Goal: Task Accomplishment & Management: Manage account settings

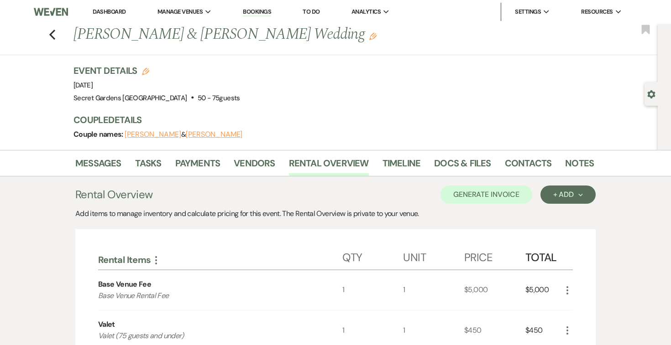
click at [115, 12] on link "Dashboard" at bounding box center [109, 12] width 33 height 8
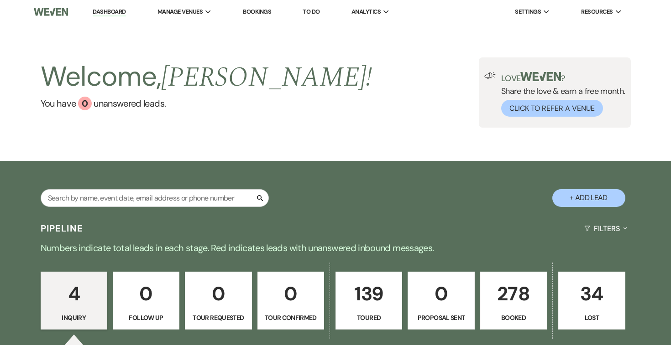
click at [512, 303] on p "278" at bounding box center [513, 294] width 55 height 31
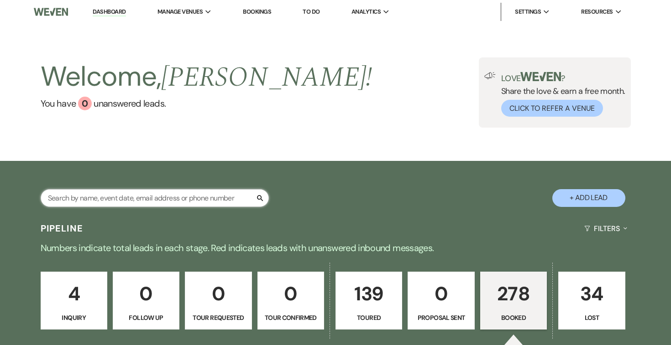
click at [166, 200] on input "text" at bounding box center [155, 198] width 228 height 18
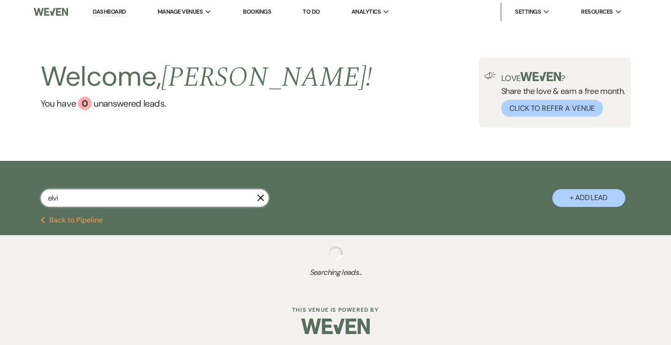
type input "[PERSON_NAME]"
select select "5"
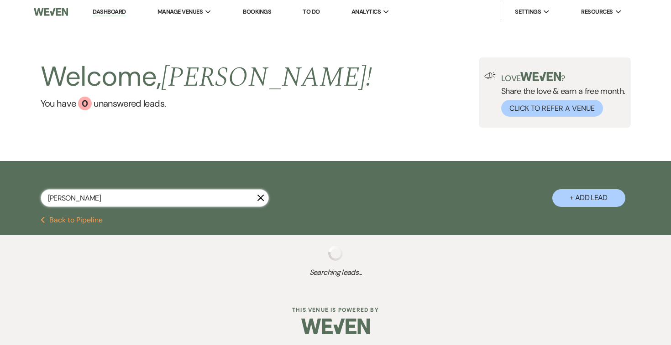
select select "5"
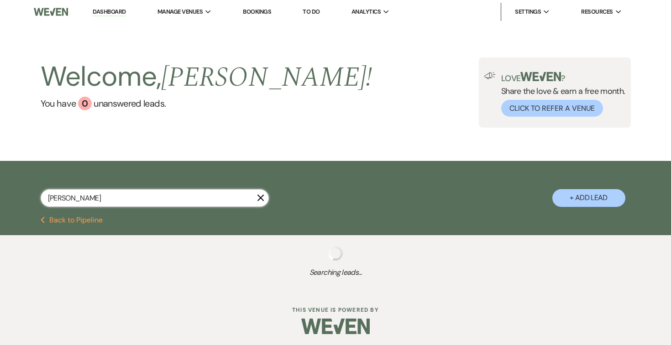
select select "5"
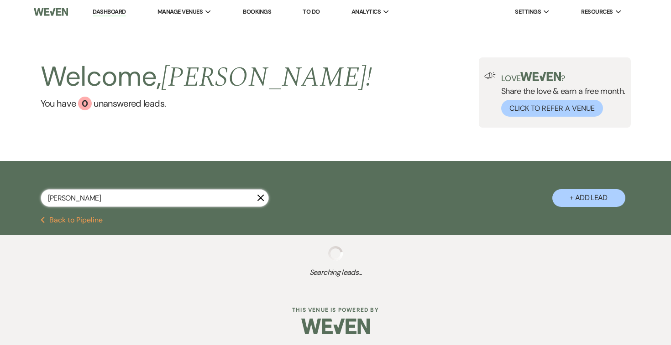
select select "5"
select select "8"
select select "6"
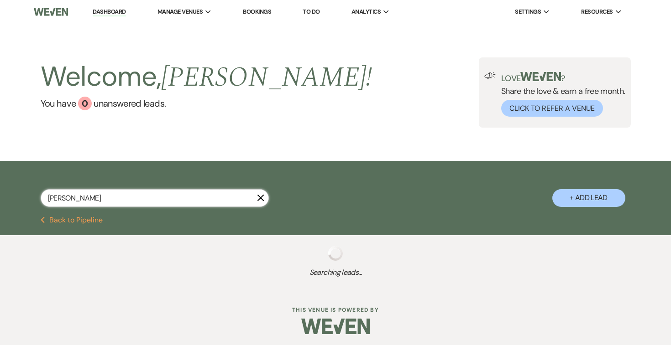
select select "5"
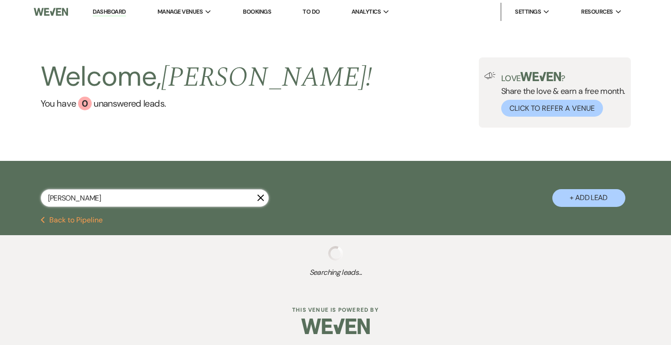
select select "5"
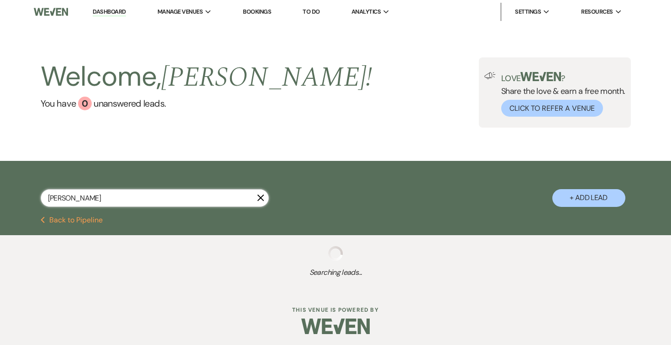
select select "5"
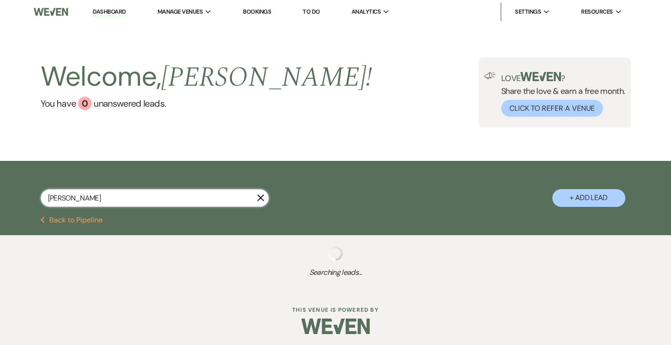
select select "5"
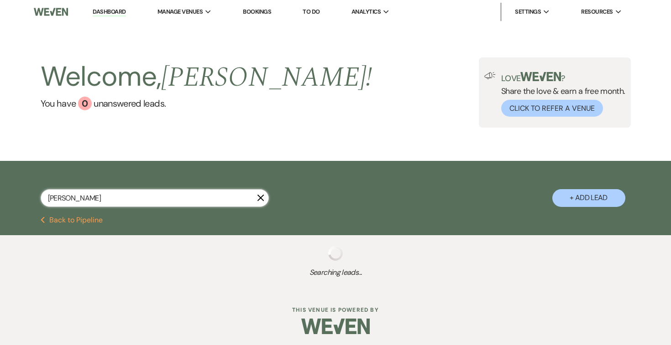
select select "5"
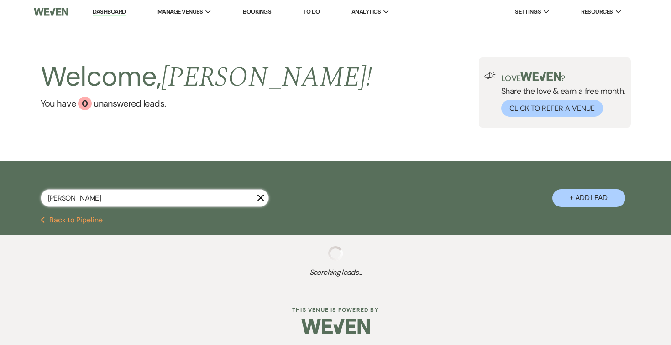
select select "5"
select select "8"
select select "5"
select select "8"
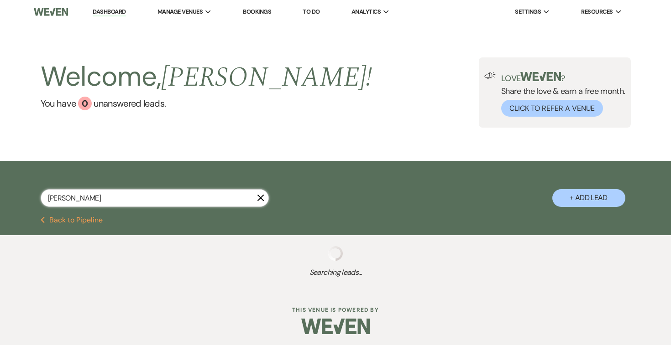
select select "7"
select select "8"
select select "5"
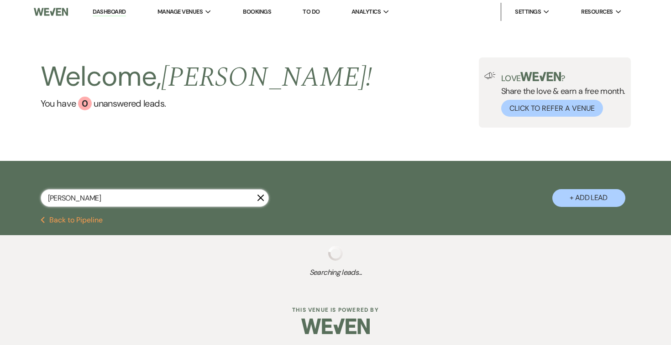
select select "8"
select select "11"
select select "5"
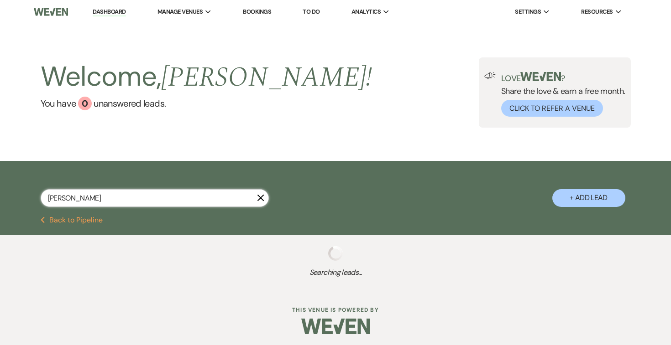
select select "5"
select select "8"
select select "1"
select select "8"
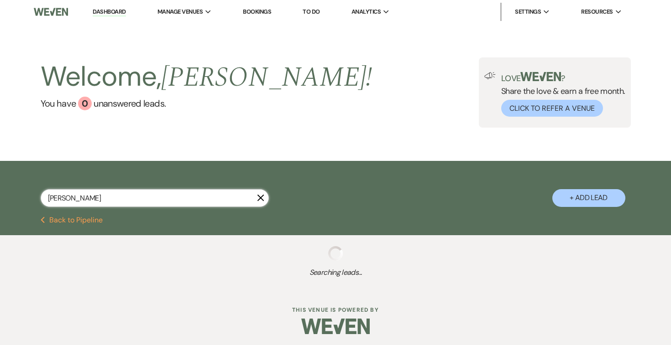
select select "1"
select select "8"
select select "11"
select select "8"
select select "11"
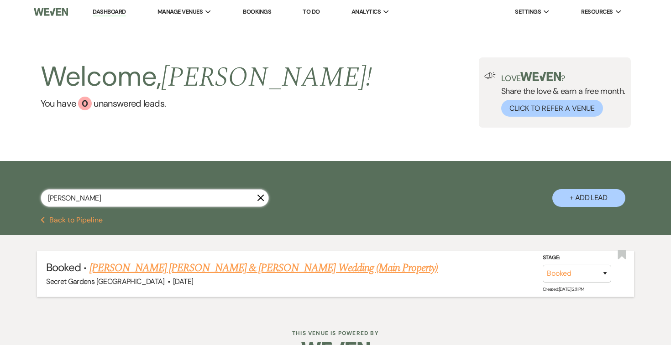
type input "[PERSON_NAME]"
click at [158, 268] on link "[PERSON_NAME] [PERSON_NAME] & [PERSON_NAME] Wedding (Main Property)" at bounding box center [263, 268] width 349 height 16
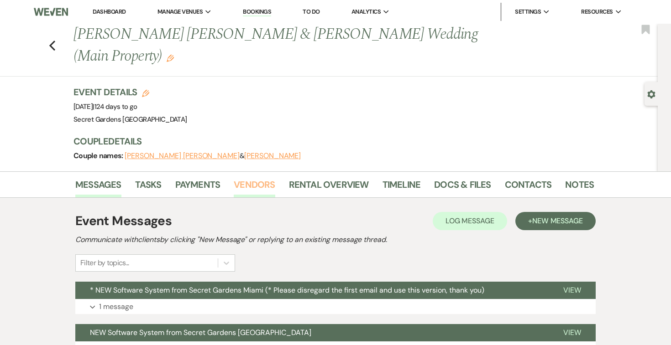
click at [253, 177] on link "Vendors" at bounding box center [254, 187] width 41 height 20
